Goal: Task Accomplishment & Management: Use online tool/utility

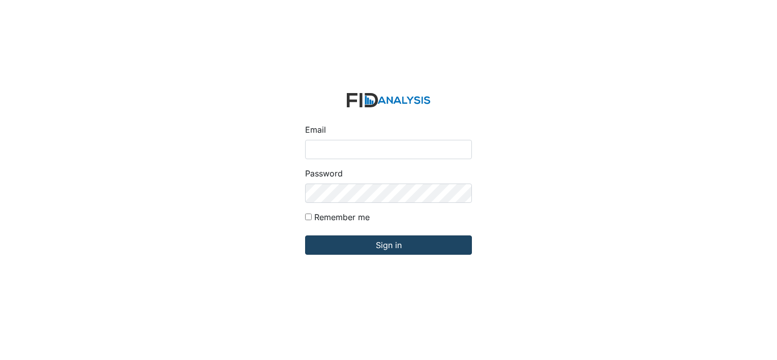
type input "[EMAIL_ADDRESS][DOMAIN_NAME]"
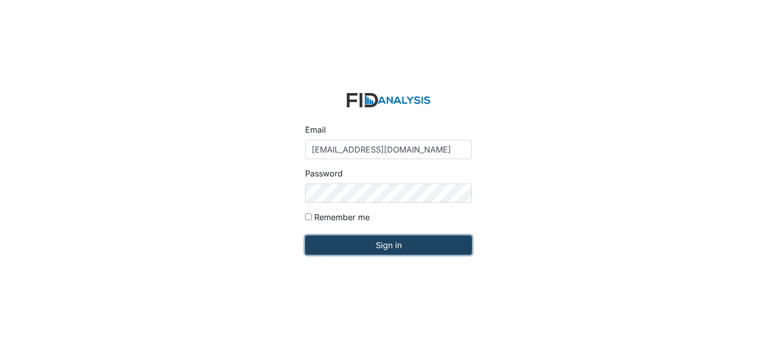
click at [394, 245] on input "Sign in" at bounding box center [388, 244] width 167 height 19
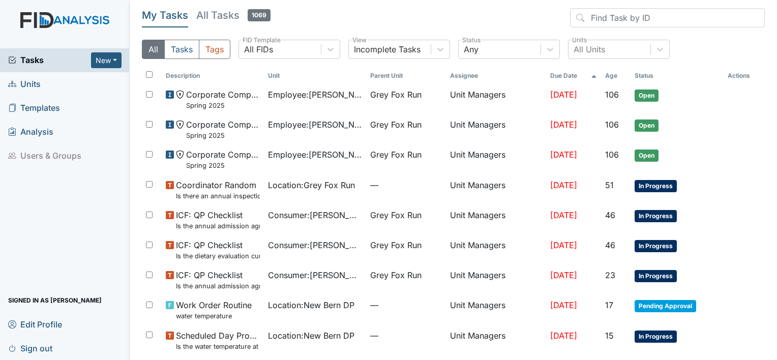
click at [34, 79] on span "Units" at bounding box center [24, 84] width 33 height 16
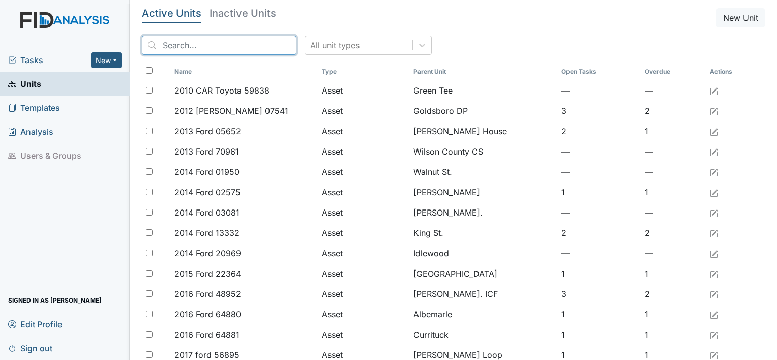
click at [168, 53] on input "search" at bounding box center [219, 45] width 155 height 19
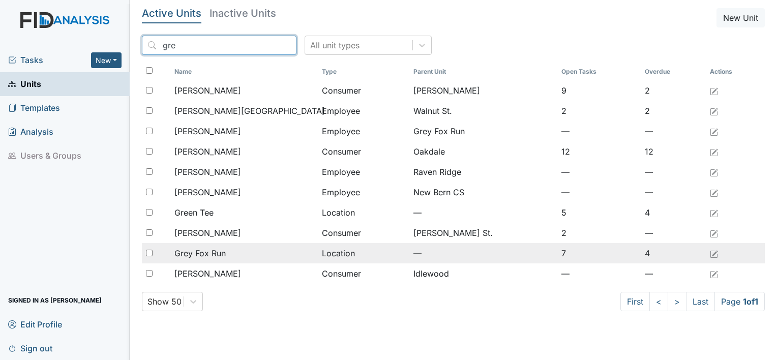
type input "gre"
click at [216, 258] on span "Grey Fox Run" at bounding box center [199, 253] width 51 height 12
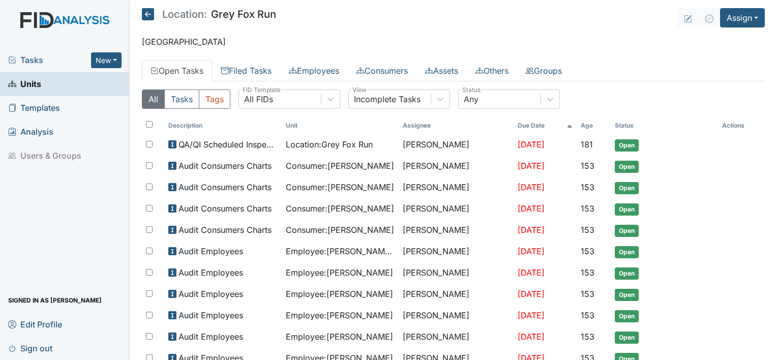
click at [173, 69] on link "Open Tasks" at bounding box center [177, 70] width 70 height 21
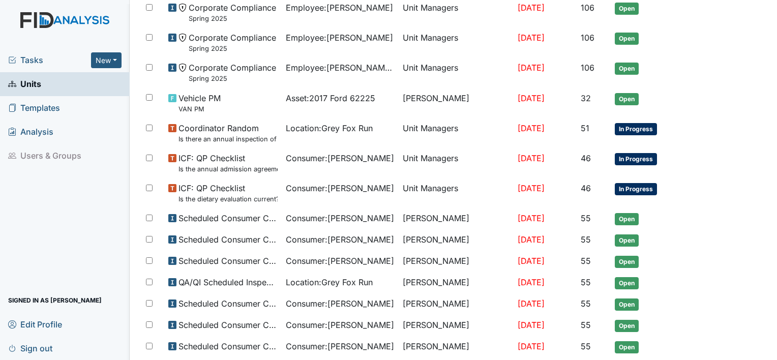
scroll to position [537, 0]
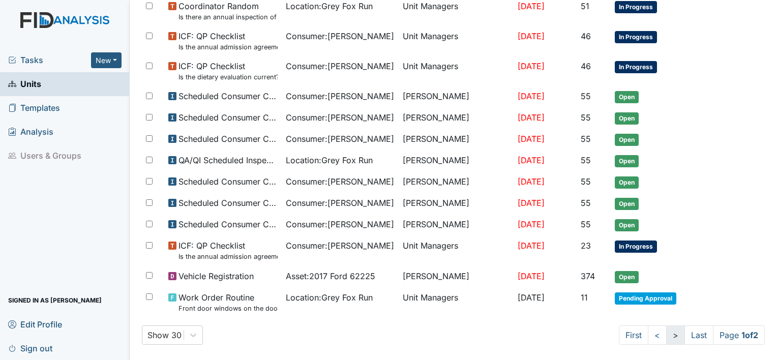
click at [666, 327] on link ">" at bounding box center [675, 335] width 19 height 19
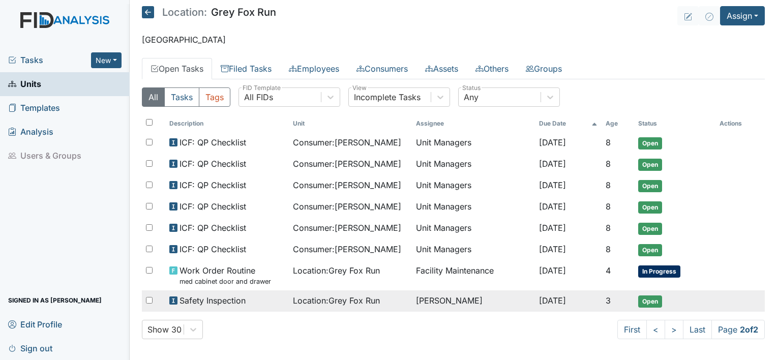
click at [659, 295] on span "Open" at bounding box center [650, 301] width 24 height 12
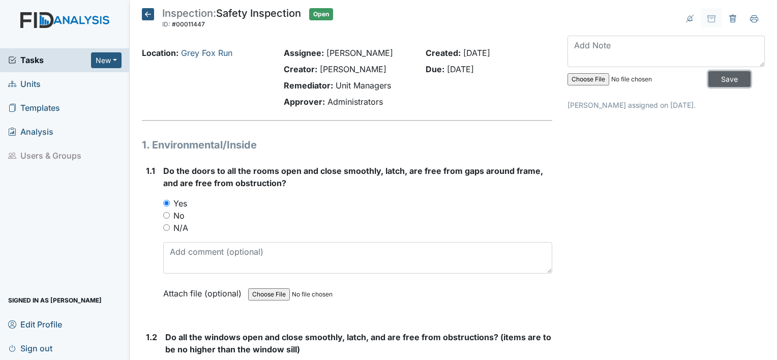
click at [719, 78] on input "Save" at bounding box center [729, 79] width 42 height 16
click at [714, 80] on input "Save" at bounding box center [729, 79] width 42 height 16
click at [30, 349] on span "Sign out" at bounding box center [30, 348] width 44 height 16
